Goal: Information Seeking & Learning: Learn about a topic

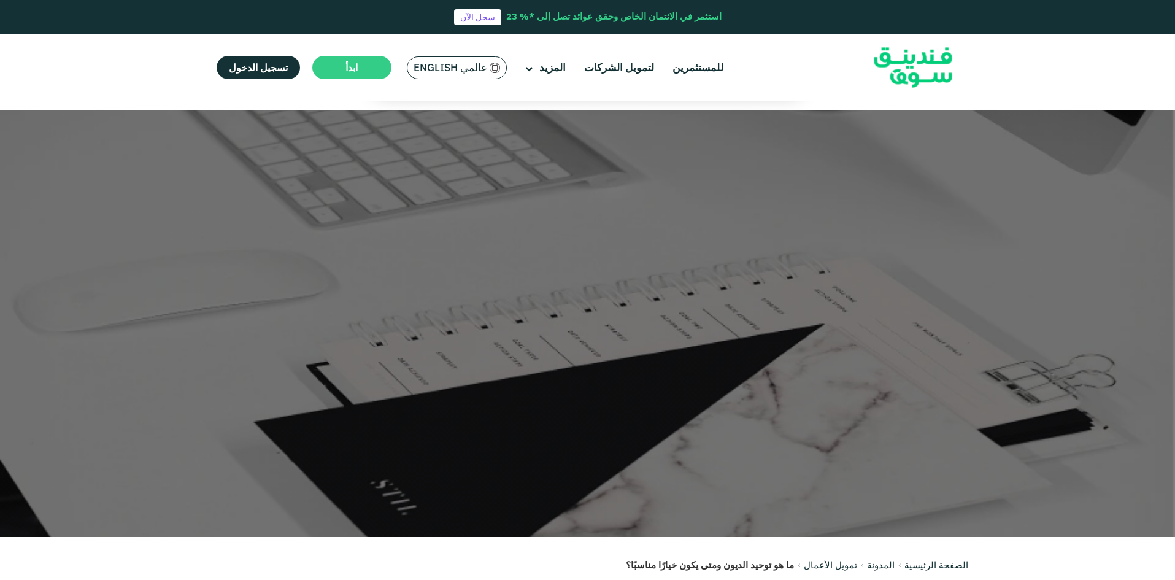
scroll to position [671, 0]
